Goal: Ask a question

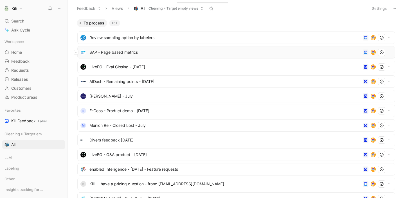
click at [120, 55] on span "SAP - Page based metrics" at bounding box center [224, 52] width 271 height 7
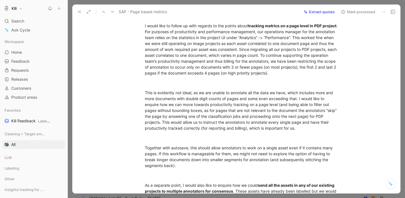
scroll to position [190, 0]
click at [176, 89] on span "This is evidently not ideal, as we are unable to annotate all the data we have,…" at bounding box center [241, 109] width 193 height 40
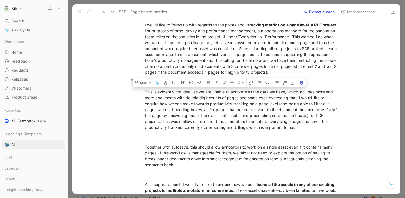
click at [180, 102] on span "This is evidently not ideal, as we are unable to annotate all the data we have,…" at bounding box center [241, 109] width 193 height 40
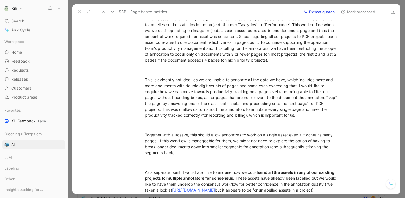
scroll to position [202, 0]
click at [230, 85] on span "This is evidently not ideal, as we are unable to annotate all the data we have,…" at bounding box center [241, 97] width 193 height 40
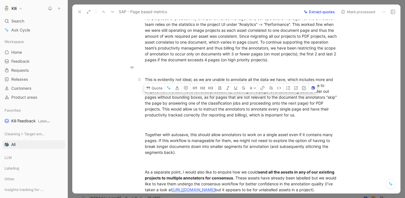
click at [291, 85] on span "This is evidently not ideal, as we are unable to annotate all the data we have,…" at bounding box center [241, 97] width 193 height 40
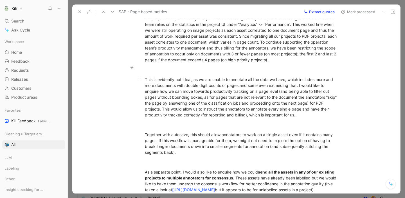
click at [291, 85] on span "This is evidently not ideal, as we are unable to annotate all the data we have,…" at bounding box center [241, 97] width 193 height 40
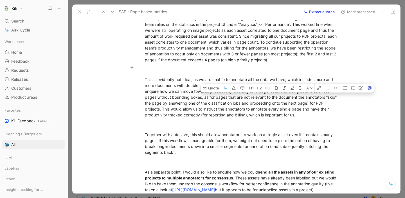
click at [315, 87] on span "This is evidently not ideal, as we are unable to annotate all the data we have,…" at bounding box center [241, 97] width 193 height 40
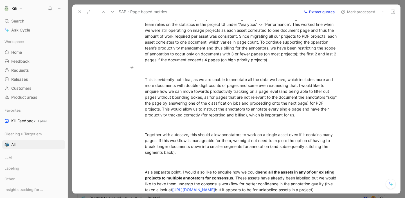
click at [315, 87] on span "This is evidently not ideal, as we are unable to annotate all the data we have,…" at bounding box center [241, 97] width 193 height 40
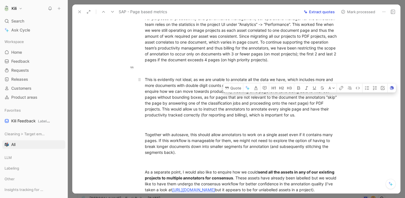
click at [334, 107] on p "This is evidently not ideal, as we are unable to annotate all the data we have,…" at bounding box center [242, 97] width 216 height 45
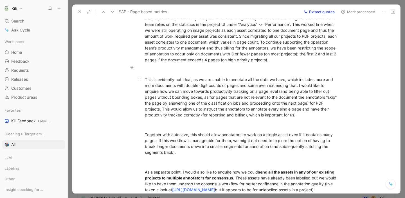
click at [275, 96] on span "This is evidently not ideal, as we are unable to annotate all the data we have,…" at bounding box center [241, 97] width 193 height 40
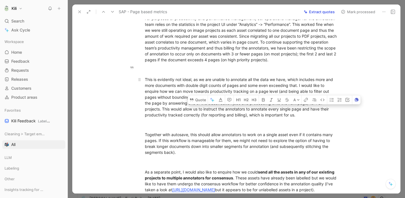
click at [271, 76] on div "This is evidently not ideal, as we are unable to annotate all the data we have,…" at bounding box center [242, 96] width 195 height 41
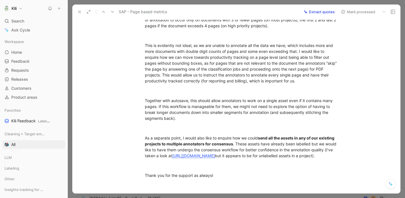
scroll to position [236, 0]
click at [215, 136] on span "As a separate point, I would also like to enquire how we could" at bounding box center [201, 138] width 113 height 5
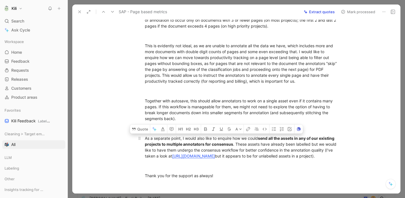
click at [264, 142] on span ". These assets have already been labelled but we would like to have them underg…" at bounding box center [241, 150] width 193 height 17
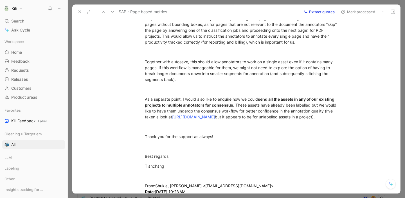
scroll to position [276, 0]
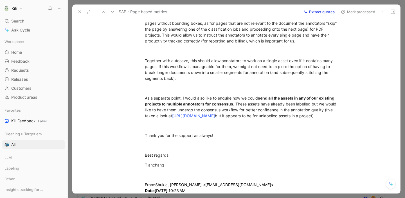
click at [263, 141] on p at bounding box center [242, 145] width 216 height 9
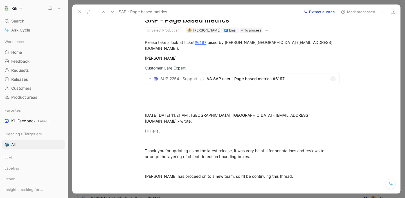
scroll to position [1, 0]
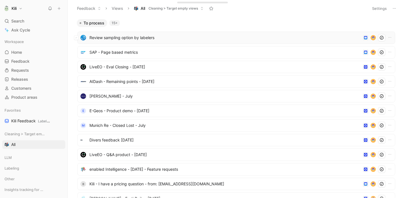
click at [121, 39] on span "Review sampling option by labelers" at bounding box center [224, 37] width 271 height 7
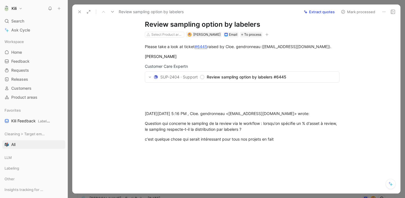
scroll to position [16, 0]
